Goal: Task Accomplishment & Management: Manage account settings

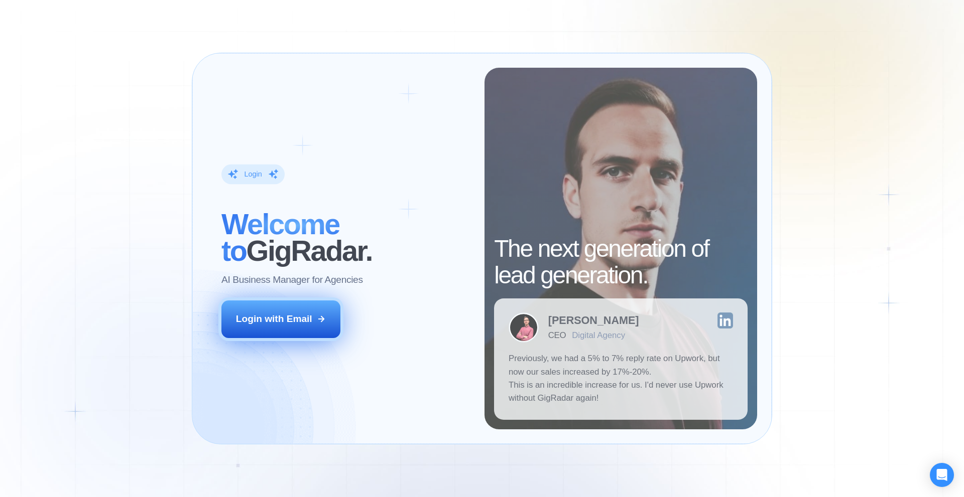
click at [307, 315] on div "Login with Email" at bounding box center [274, 319] width 76 height 13
